Goal: Task Accomplishment & Management: Use online tool/utility

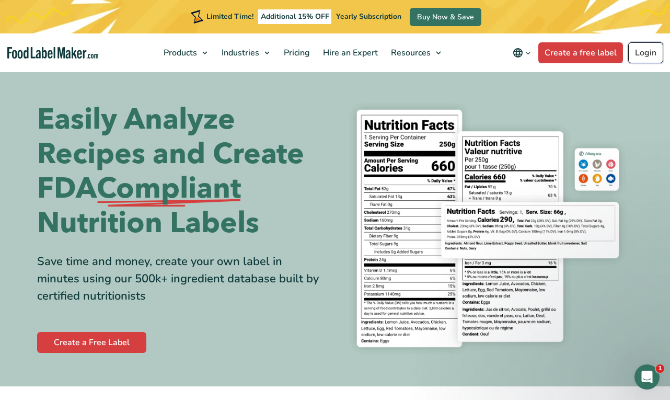
click at [642, 52] on link "Login" at bounding box center [646, 52] width 35 height 21
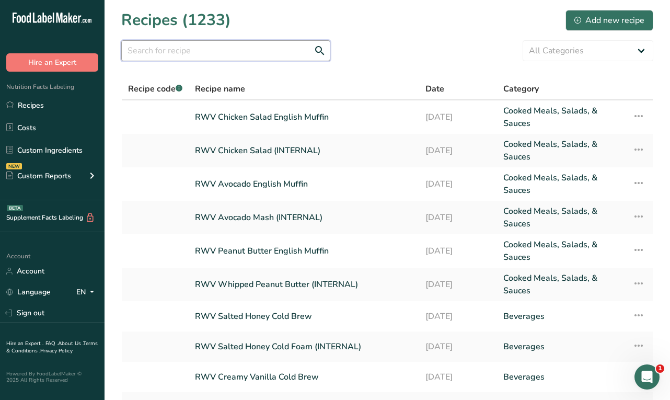
click at [253, 53] on input "text" at bounding box center [225, 50] width 209 height 21
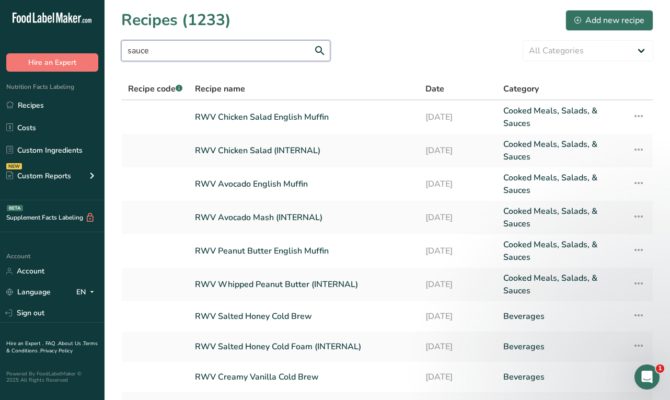
type input "sauce"
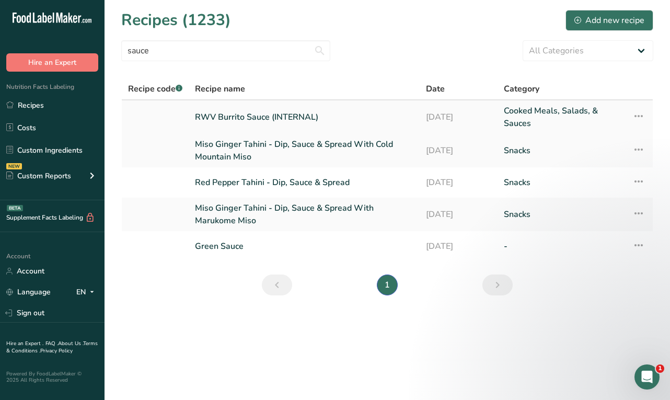
click at [285, 111] on link "RWV Burrito Sauce (INTERNAL)" at bounding box center [304, 117] width 219 height 25
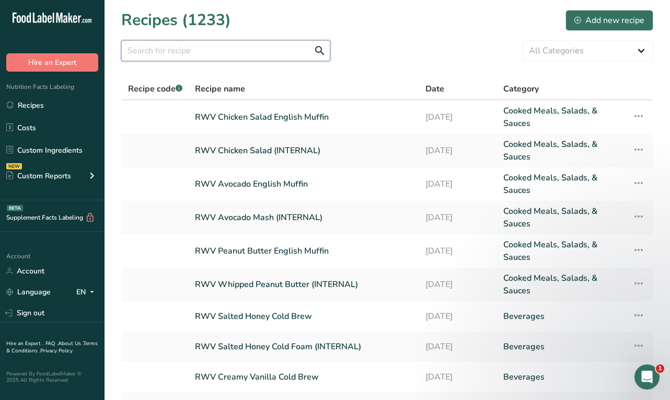
click at [173, 56] on input "text" at bounding box center [225, 50] width 209 height 21
type input "burrito"
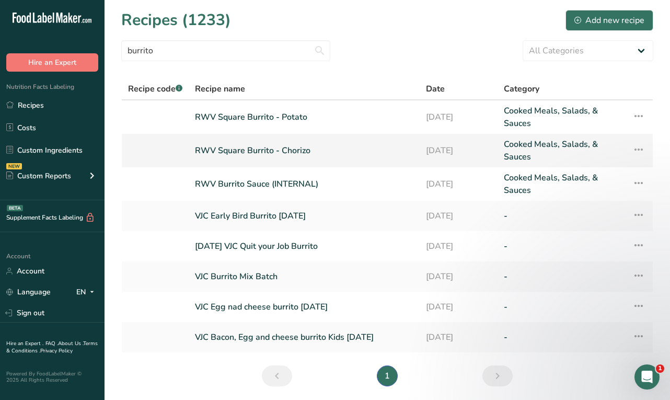
click at [265, 152] on link "RWV Square Burrito - Chorizo" at bounding box center [304, 150] width 219 height 25
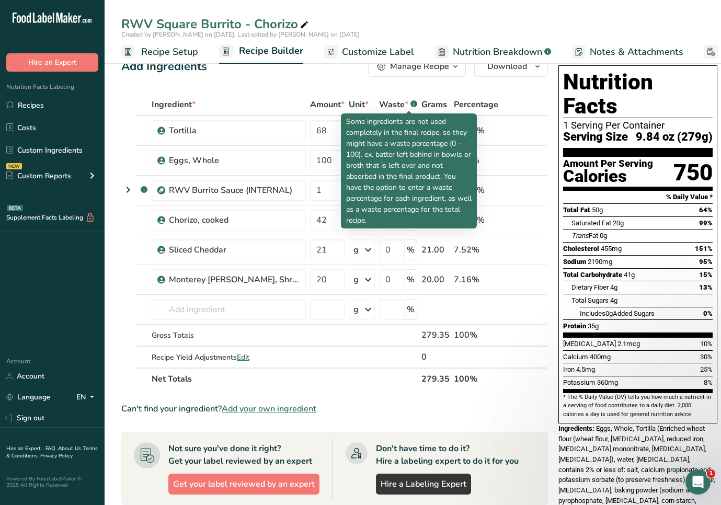
scroll to position [26, 0]
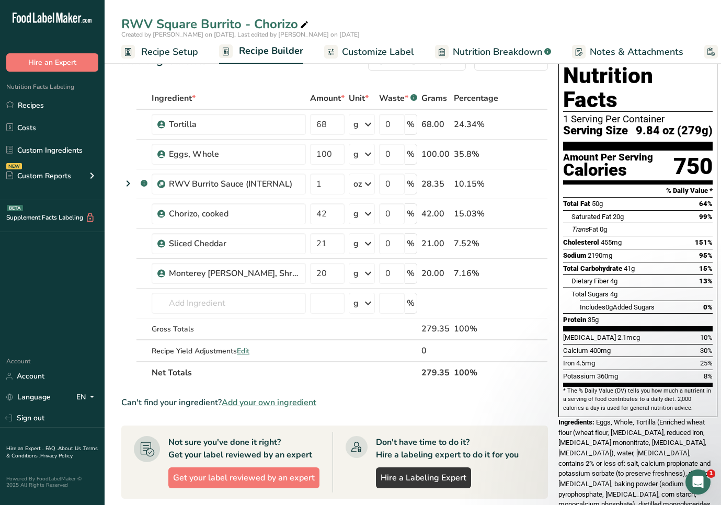
click at [481, 51] on span "Nutrition Breakdown" at bounding box center [497, 52] width 89 height 14
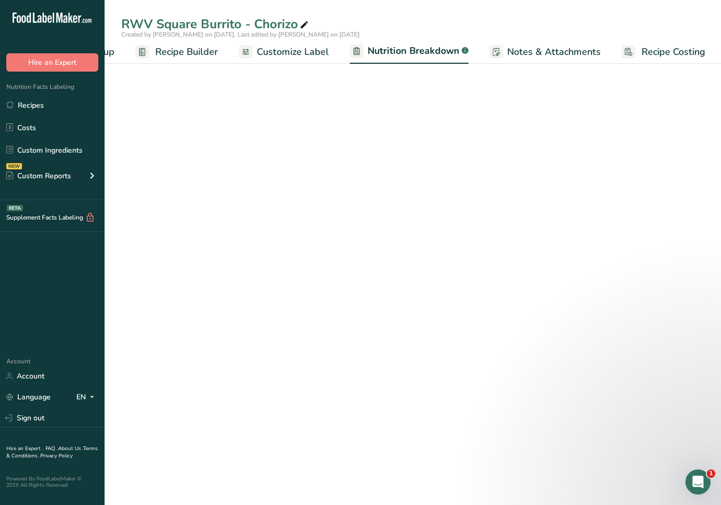
select select "Calories"
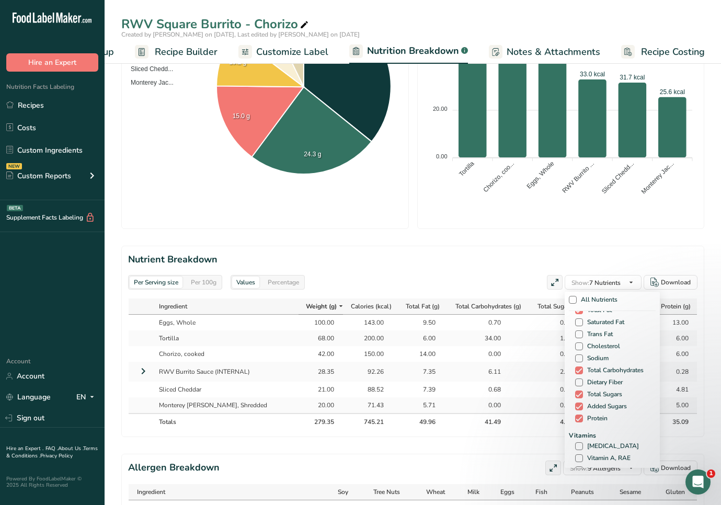
scroll to position [62, 0]
click at [577, 347] on span at bounding box center [579, 351] width 8 height 8
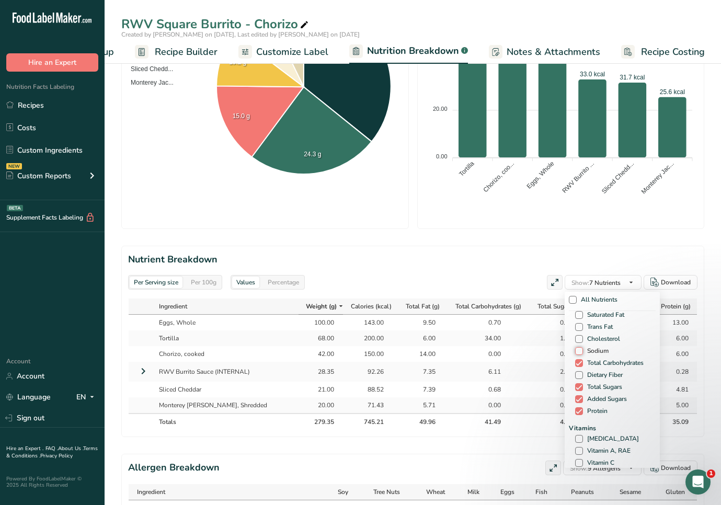
click at [577, 348] on input "Sodium" at bounding box center [578, 351] width 7 height 7
checkbox input "true"
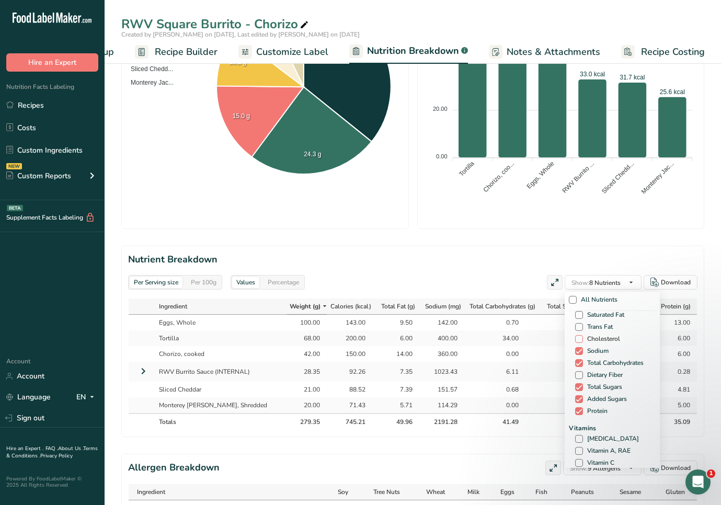
click at [578, 335] on span at bounding box center [579, 339] width 8 height 8
click at [578, 336] on input "Cholesterol" at bounding box center [578, 339] width 7 height 7
checkbox input "true"
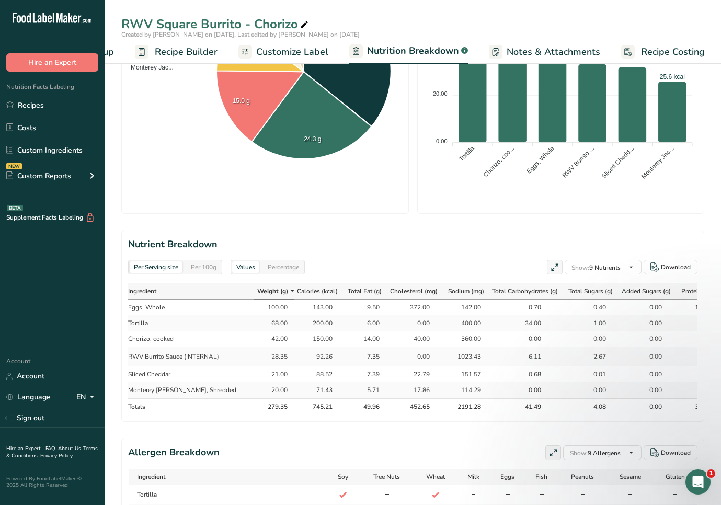
scroll to position [0, 0]
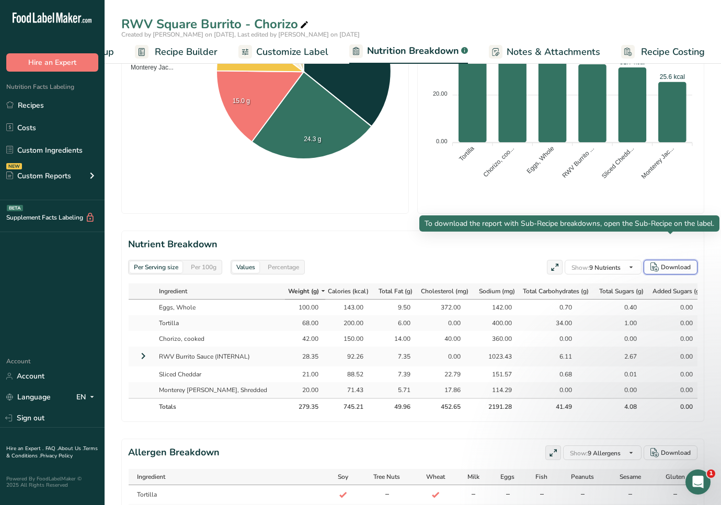
click at [669, 263] on div "Download" at bounding box center [676, 267] width 30 height 9
click at [185, 47] on span "Recipe Builder" at bounding box center [186, 52] width 63 height 14
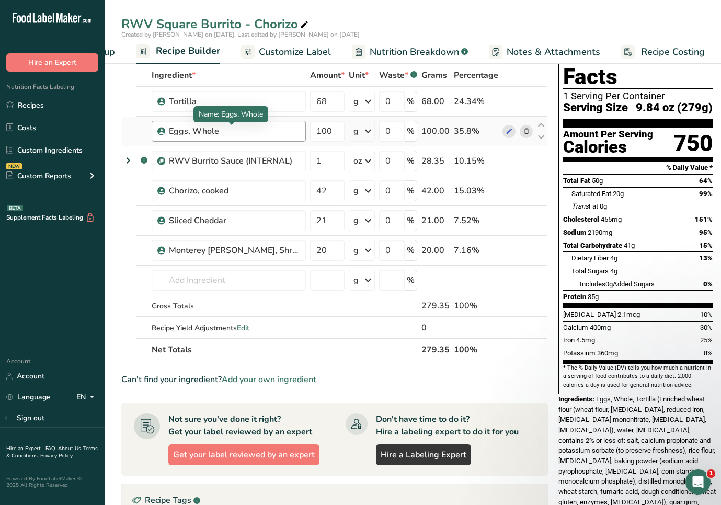
scroll to position [18, 0]
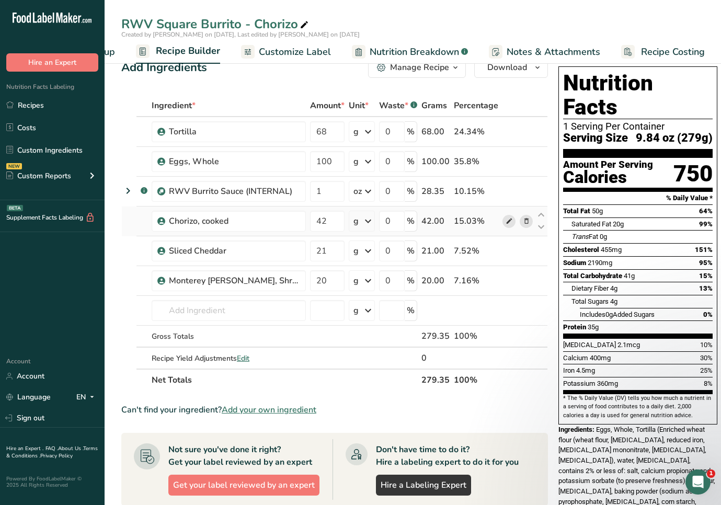
click at [506, 223] on icon at bounding box center [509, 221] width 7 height 11
click at [506, 219] on icon at bounding box center [509, 221] width 7 height 11
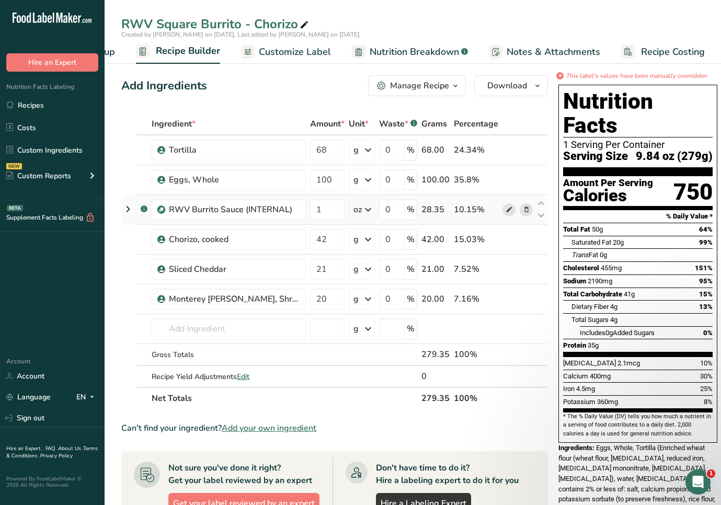
click at [506, 211] on icon at bounding box center [509, 209] width 7 height 11
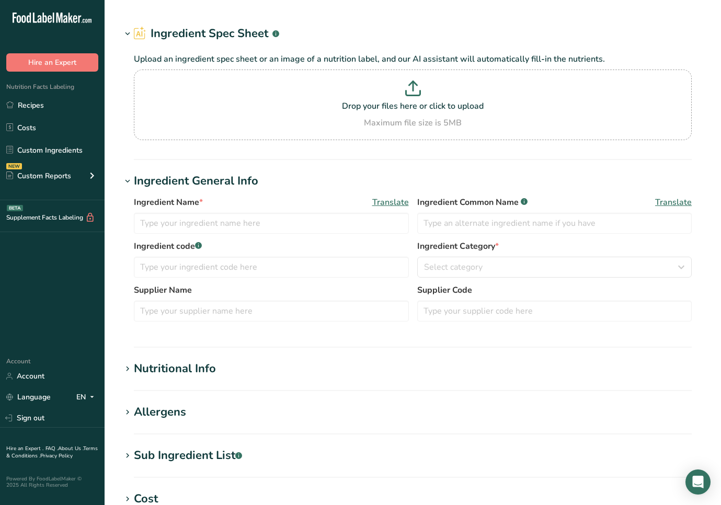
type input "Chorizo, cooked"
type input "42"
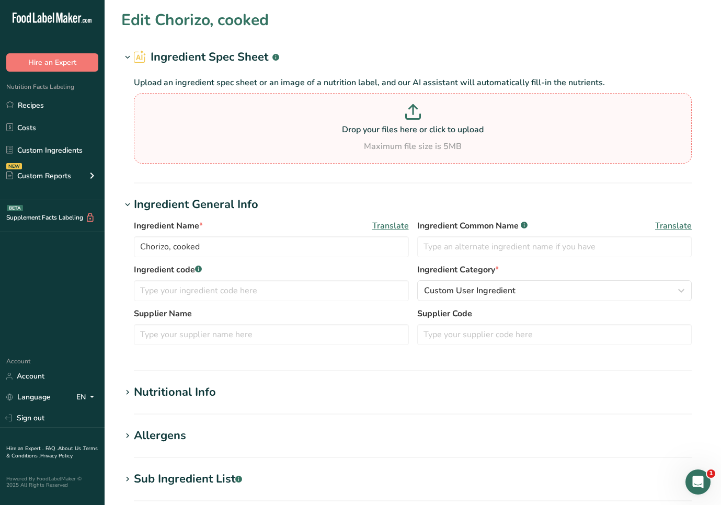
type input "150"
type KJ "627.6"
type Fat "14"
type Fat "4.5"
type Fat "0"
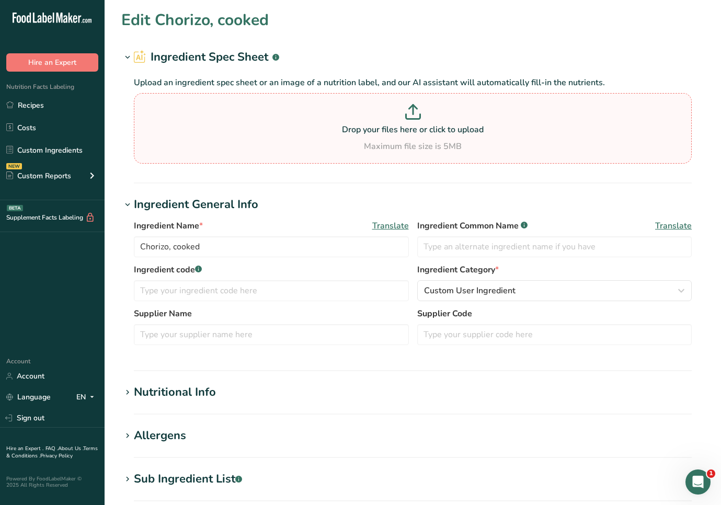
type input "40"
type input "360"
type Carbohydrates "0"
type Fiber "0"
type Sugars "0"
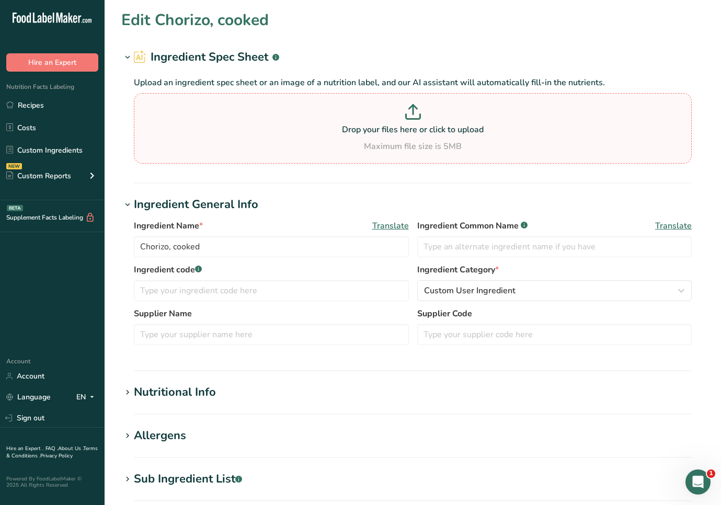
type Sugars "0"
type input "6"
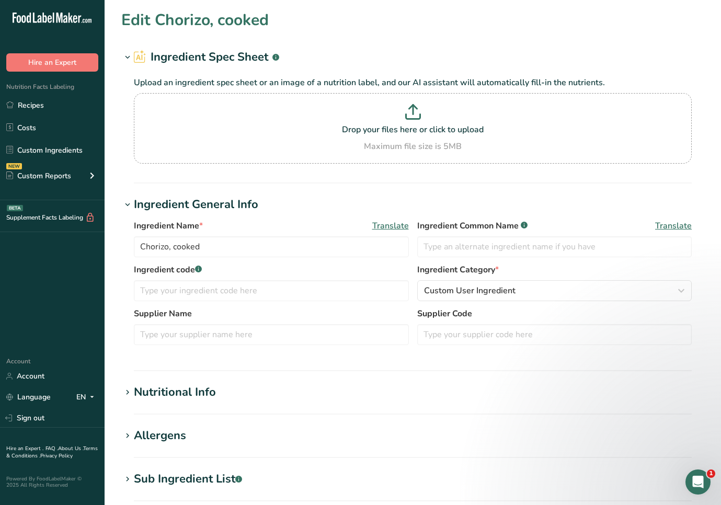
click at [182, 382] on section "Edit Chorizo, cooked Ingredient Spec Sheet .a-a{fill:#347362;}.b-a{fill:#fff;} …" at bounding box center [413, 384] width 617 height 768
click at [184, 387] on div "Nutritional Info" at bounding box center [175, 392] width 82 height 17
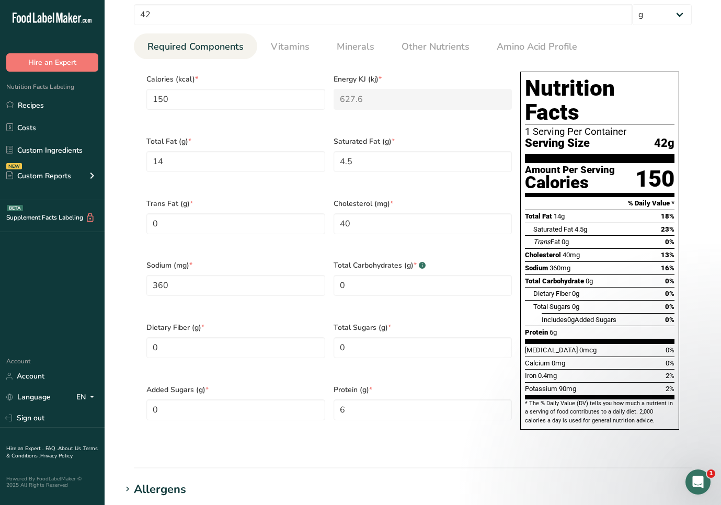
scroll to position [415, 0]
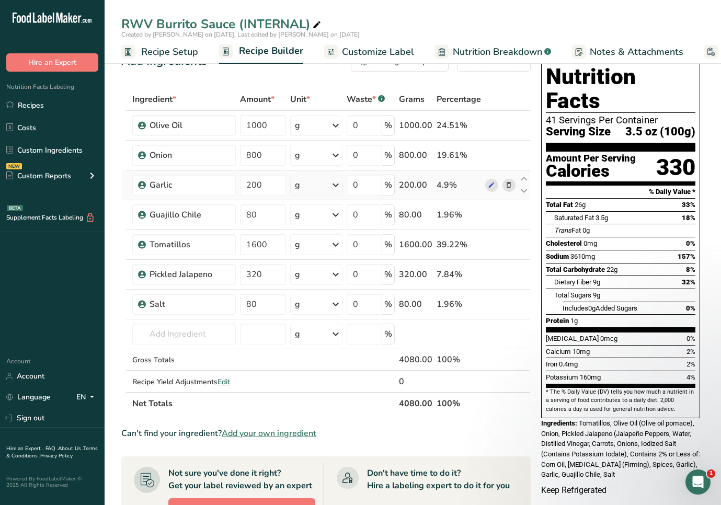
scroll to position [40, 0]
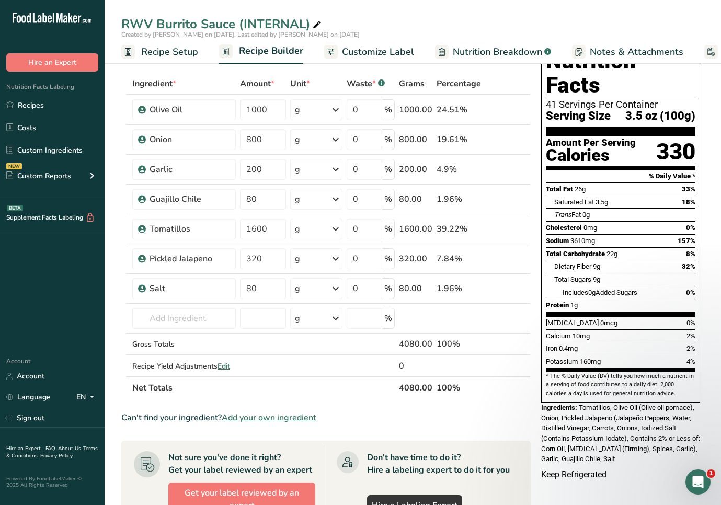
click at [463, 51] on span "Nutrition Breakdown" at bounding box center [497, 52] width 89 height 14
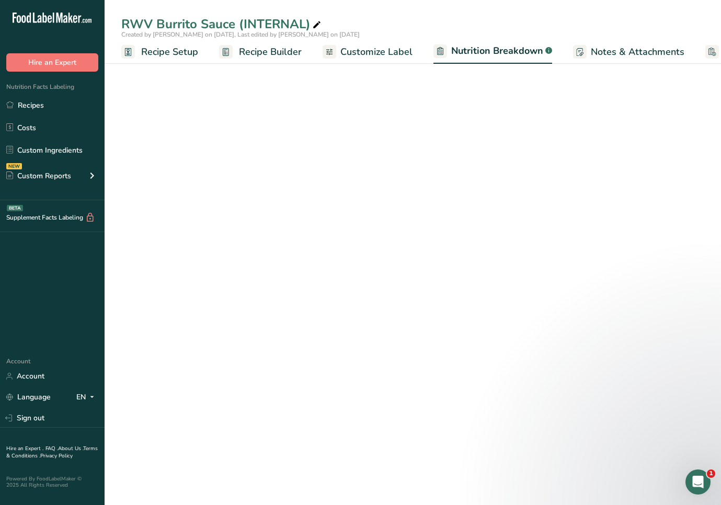
scroll to position [0, 84]
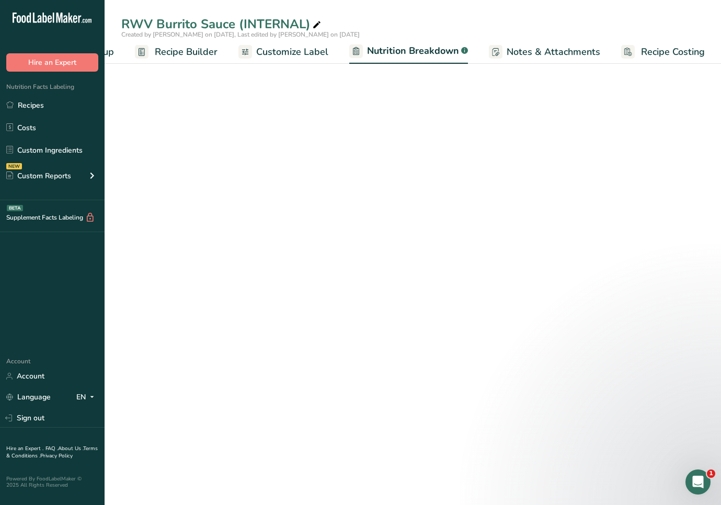
select select "Calories"
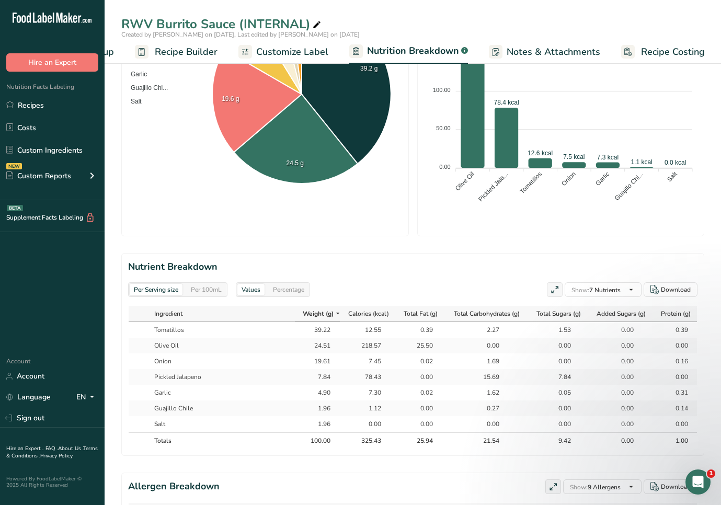
scroll to position [316, 0]
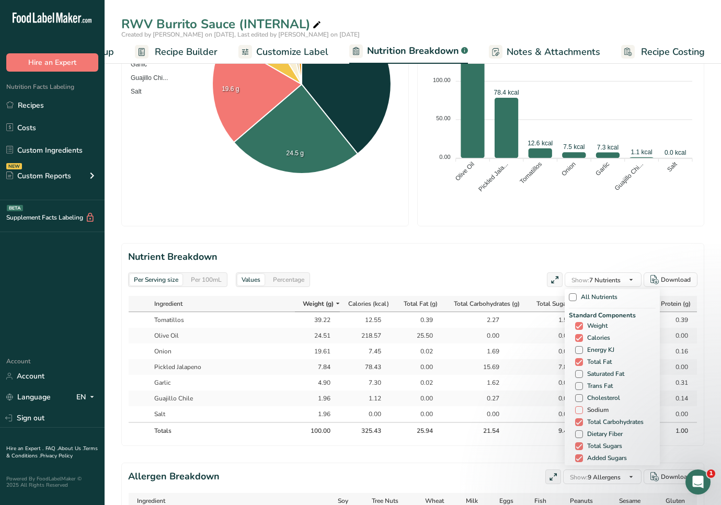
click at [577, 406] on span at bounding box center [579, 410] width 8 height 8
click at [577, 407] on input "Sodium" at bounding box center [578, 410] width 7 height 7
checkbox input "true"
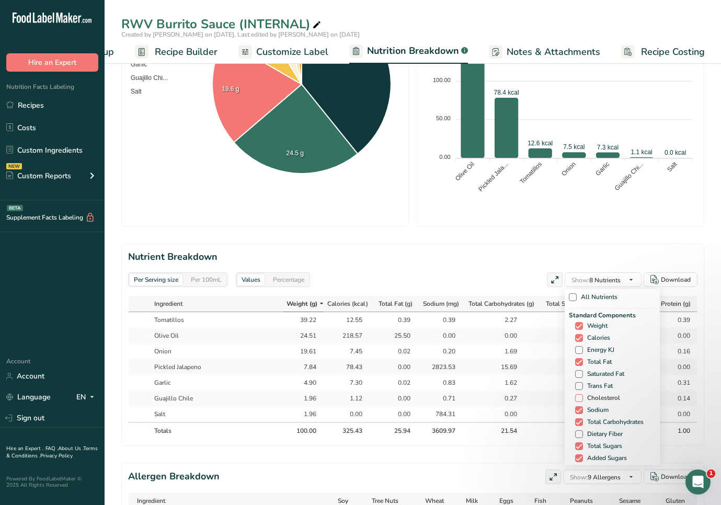
click at [578, 394] on span at bounding box center [579, 398] width 8 height 8
click at [578, 395] on input "Cholesterol" at bounding box center [578, 398] width 7 height 7
checkbox input "true"
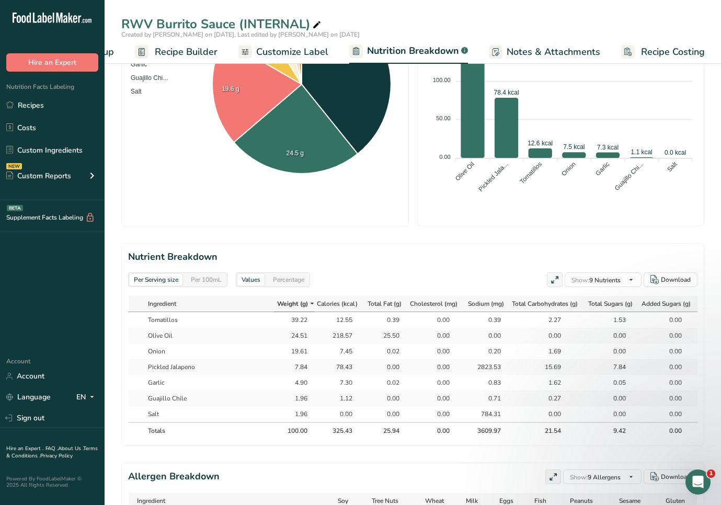
click at [507, 192] on div "250.00 250.00 200.00 200.00 150.00 150.00 100.00 100.00 50.00 50.00 0.00 0.00 2…" at bounding box center [561, 84] width 274 height 269
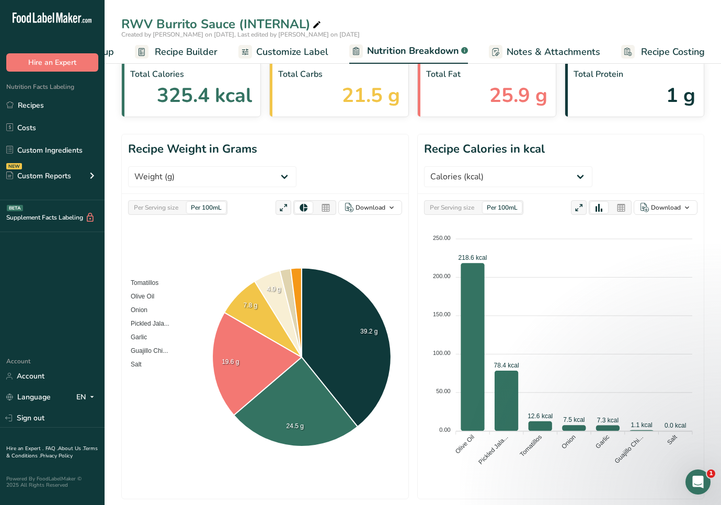
scroll to position [0, 0]
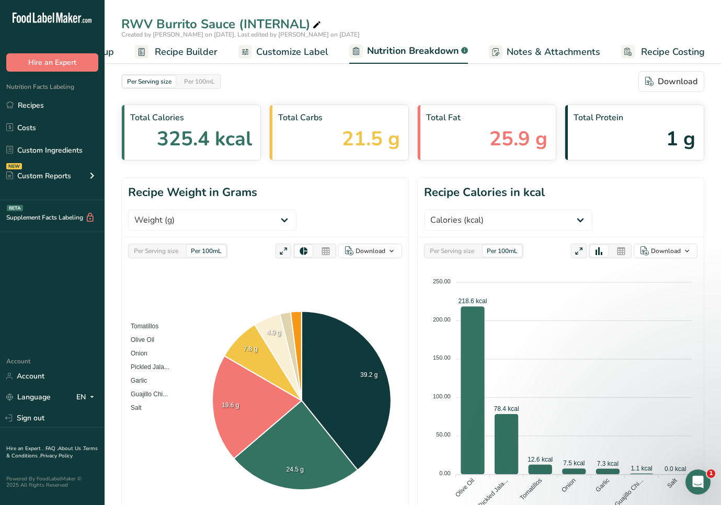
click at [193, 51] on span "Recipe Builder" at bounding box center [186, 52] width 63 height 14
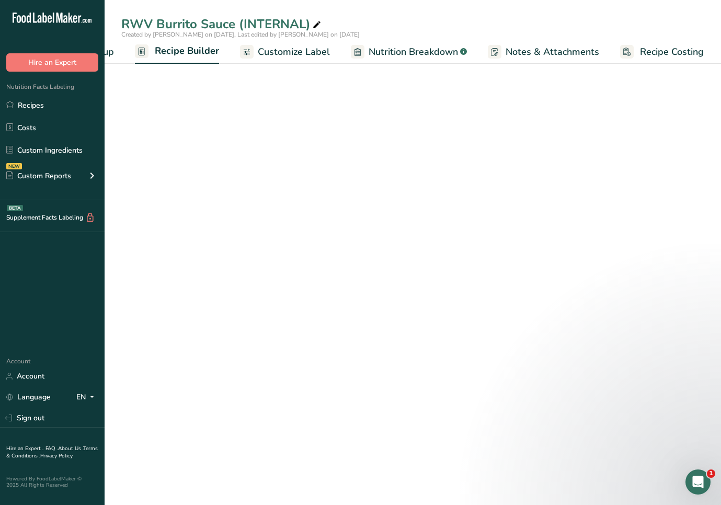
scroll to position [0, 83]
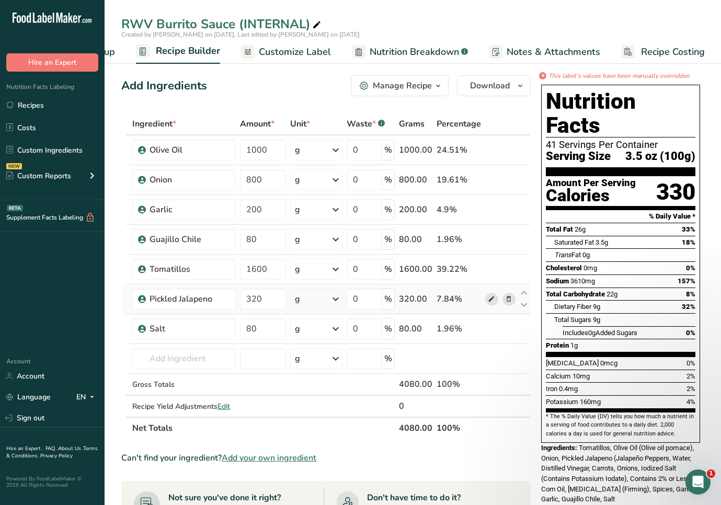
click at [488, 299] on icon at bounding box center [491, 299] width 7 height 11
click at [493, 301] on icon at bounding box center [491, 299] width 7 height 11
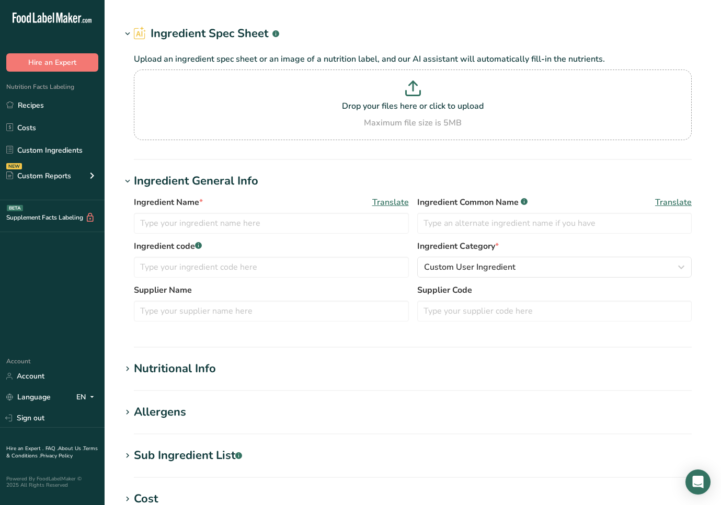
type input "Pickled Jalapeno"
type input "36"
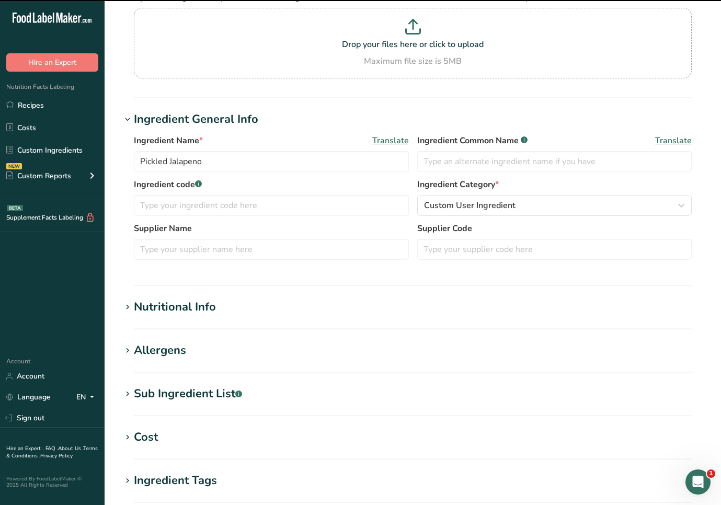
click at [169, 312] on div "Nutritional Info" at bounding box center [175, 307] width 82 height 17
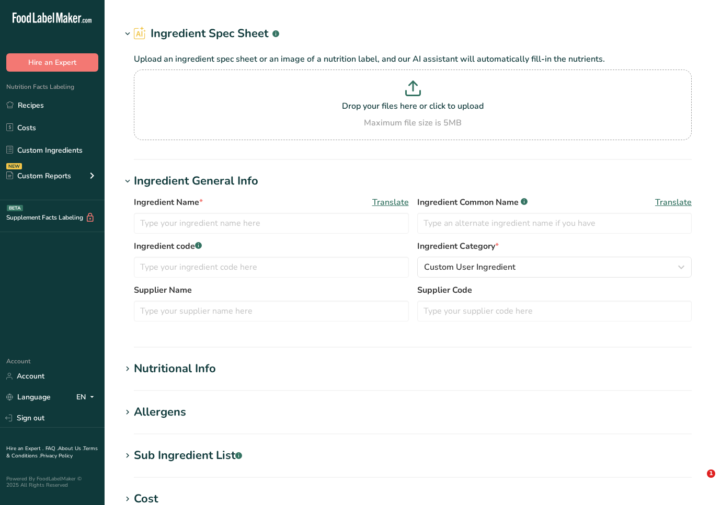
type input "Pickled Jalapeno"
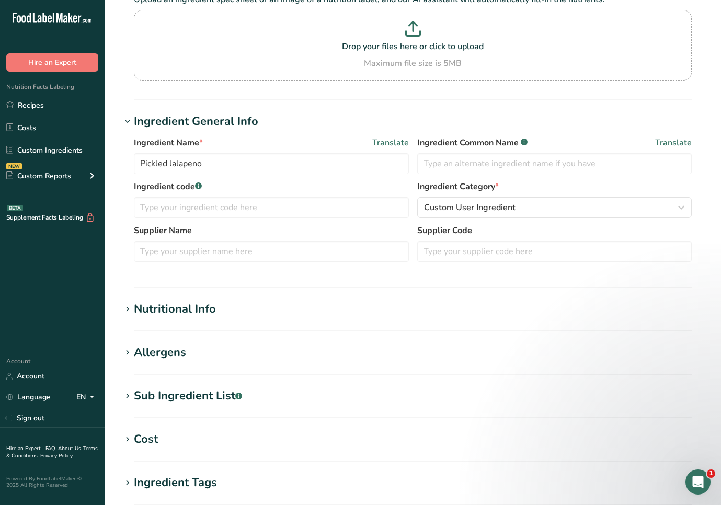
click at [192, 307] on div "Nutritional Info" at bounding box center [175, 309] width 82 height 17
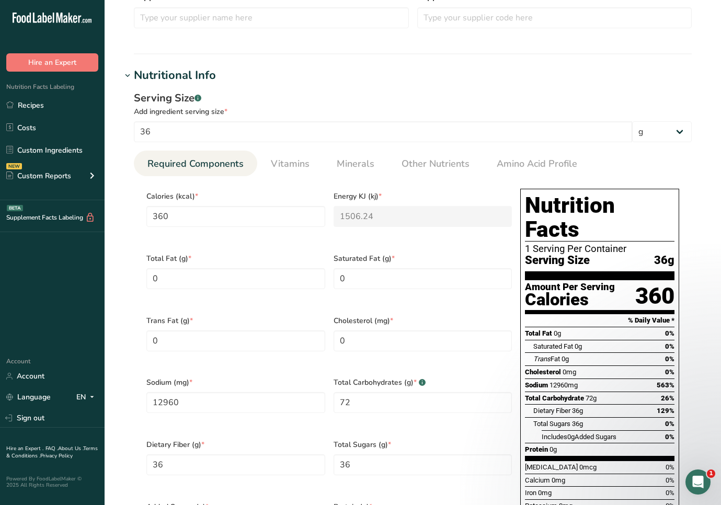
scroll to position [371, 0]
